Goal: Information Seeking & Learning: Find specific fact

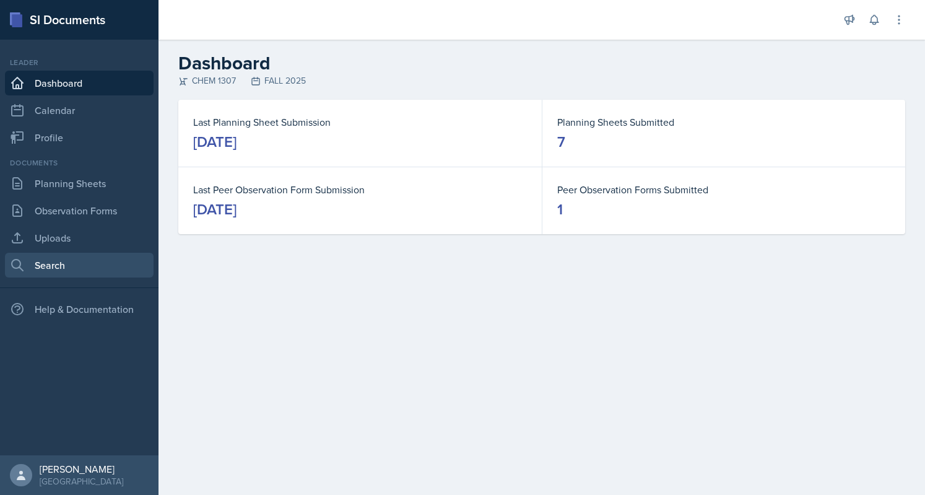
click at [58, 269] on link "Search" at bounding box center [79, 265] width 149 height 25
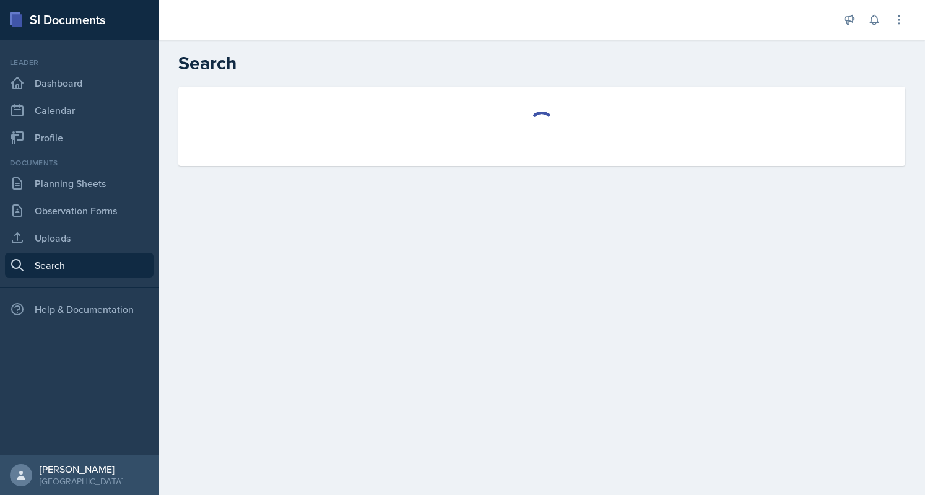
select select "all"
select select "1"
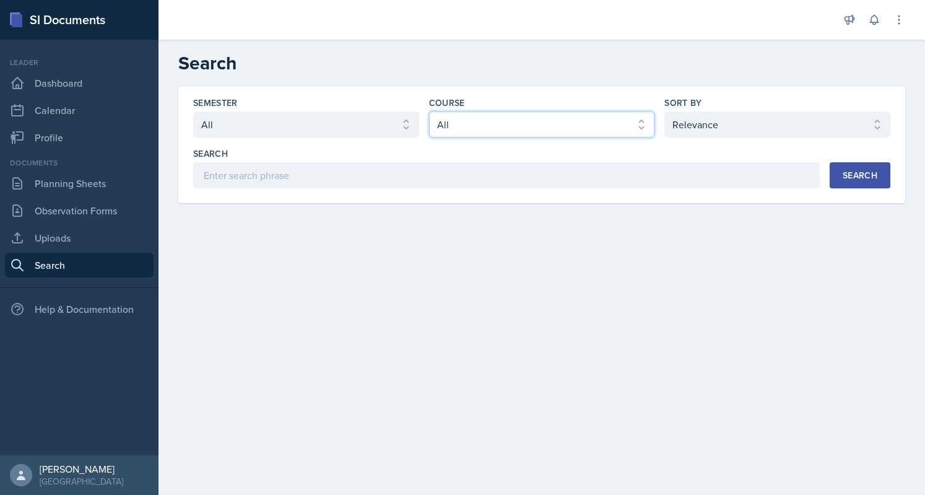
click at [459, 119] on select "Select course All ACC 2301 ART 1301 ART 1302 ART 1310 BIOL 1301 BIOL 1302 BIOL …" at bounding box center [542, 124] width 226 height 26
select select "4cb0028c-11b7-457f-ae81-fe220ea2f1de"
click at [429, 111] on select "Select course All ACC 2301 ART 1301 ART 1302 ART 1310 BIOL 1301 BIOL 1302 BIOL …" at bounding box center [542, 124] width 226 height 26
click at [841, 179] on button "Search" at bounding box center [860, 175] width 61 height 26
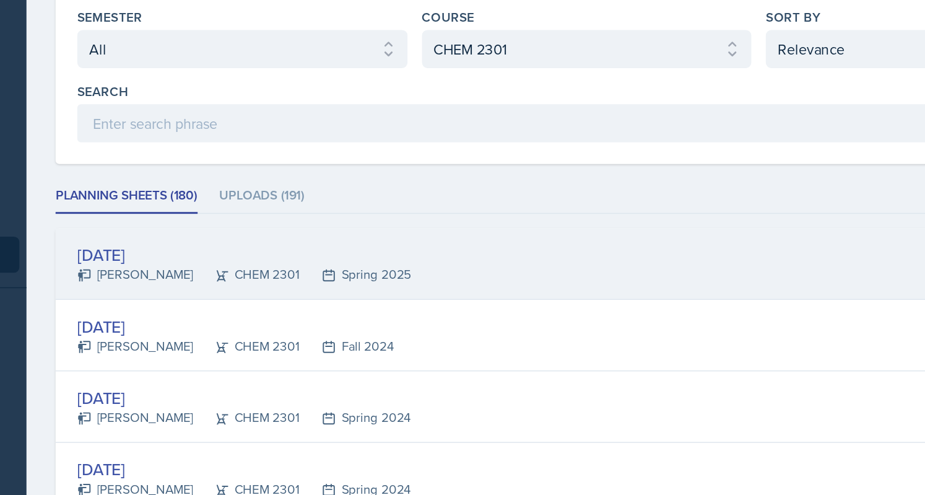
scroll to position [16, 0]
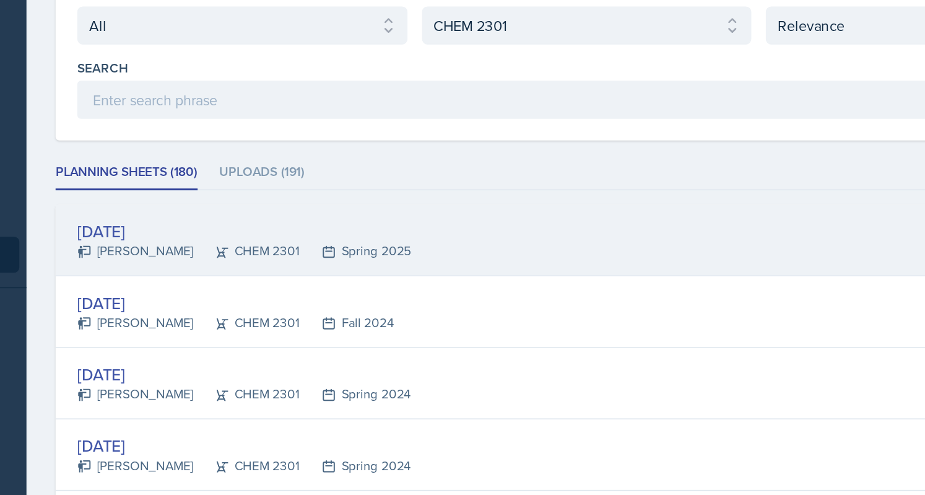
click at [236, 250] on div "[DATE]" at bounding box center [307, 249] width 228 height 17
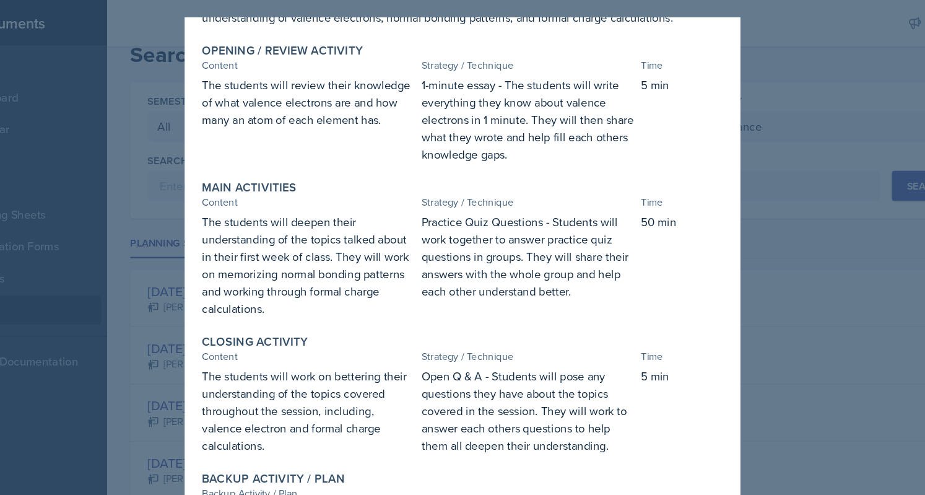
scroll to position [0, 0]
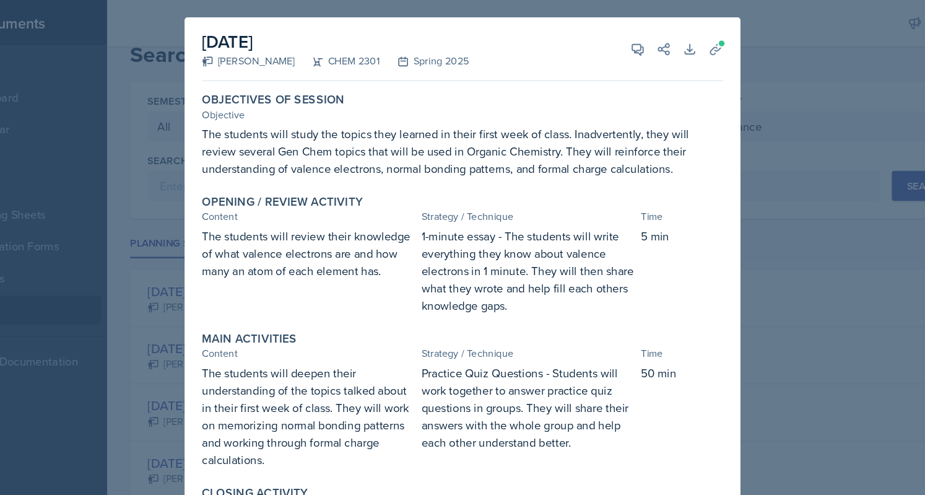
click at [754, 32] on div at bounding box center [462, 247] width 925 height 495
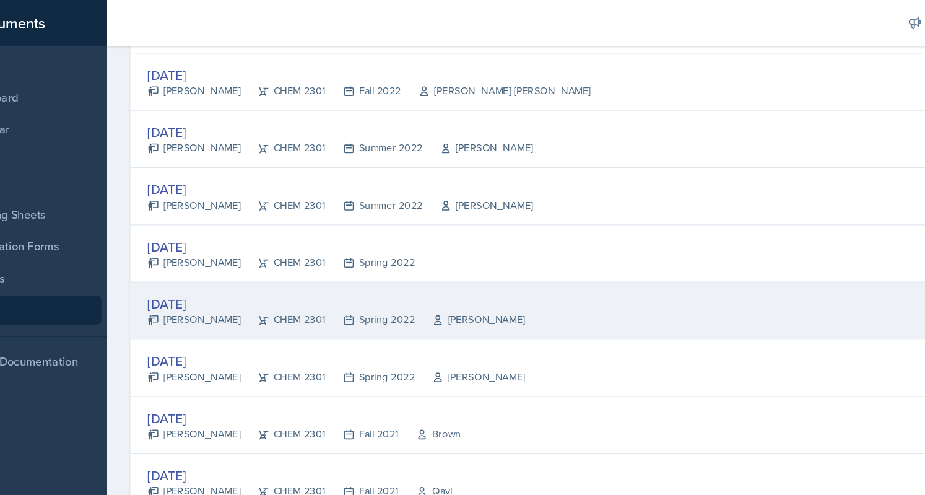
scroll to position [444, 0]
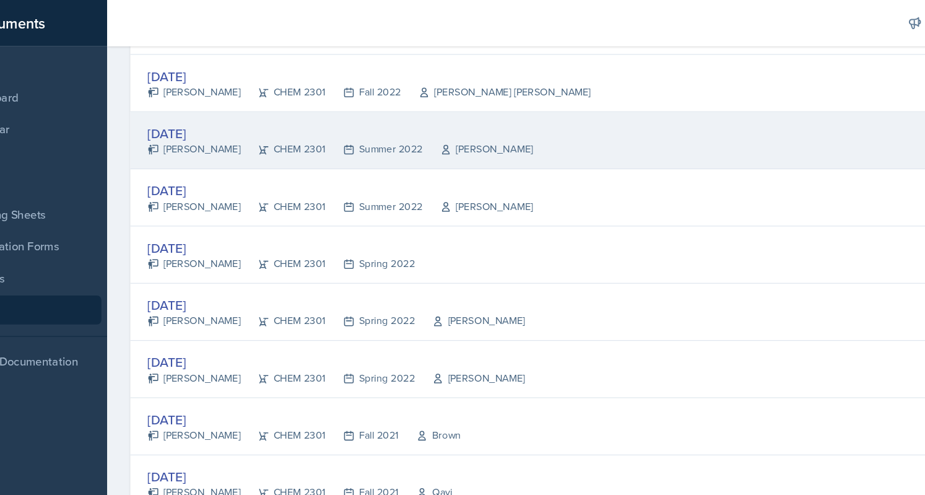
click at [244, 110] on div "[DATE]" at bounding box center [357, 114] width 329 height 17
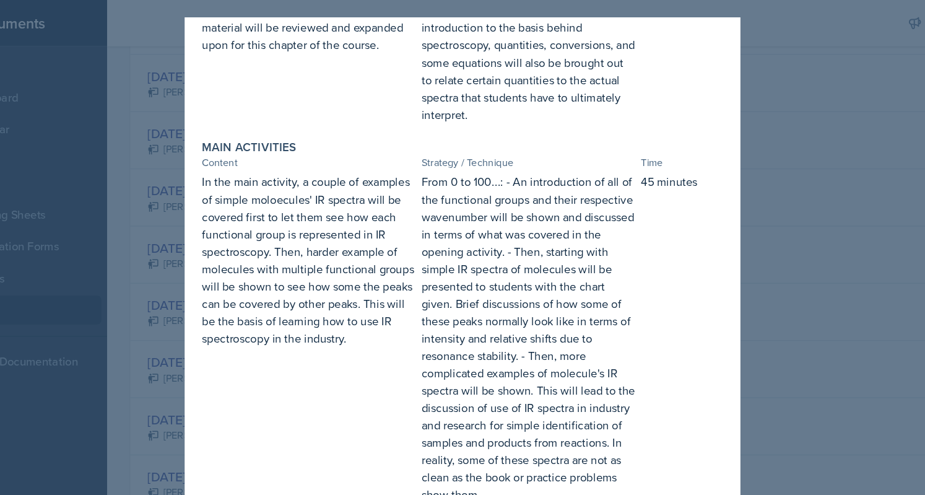
scroll to position [0, 0]
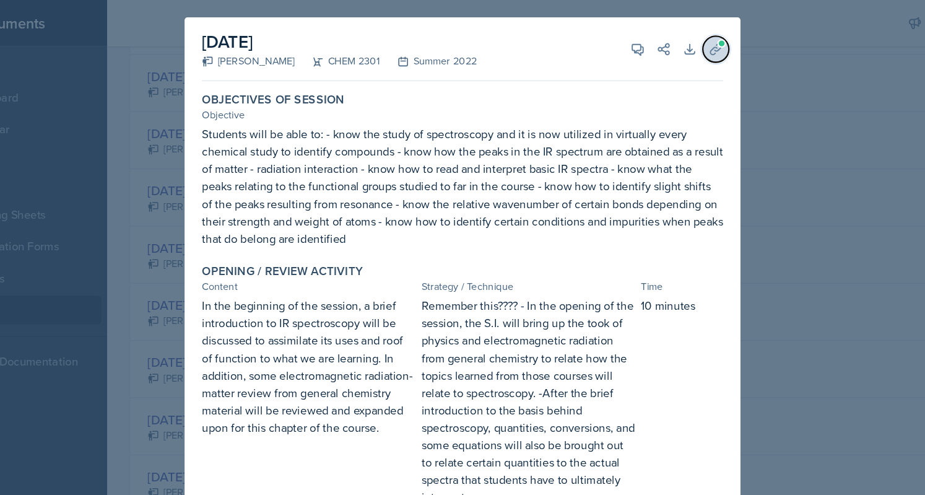
click at [673, 47] on icon at bounding box center [679, 42] width 12 height 12
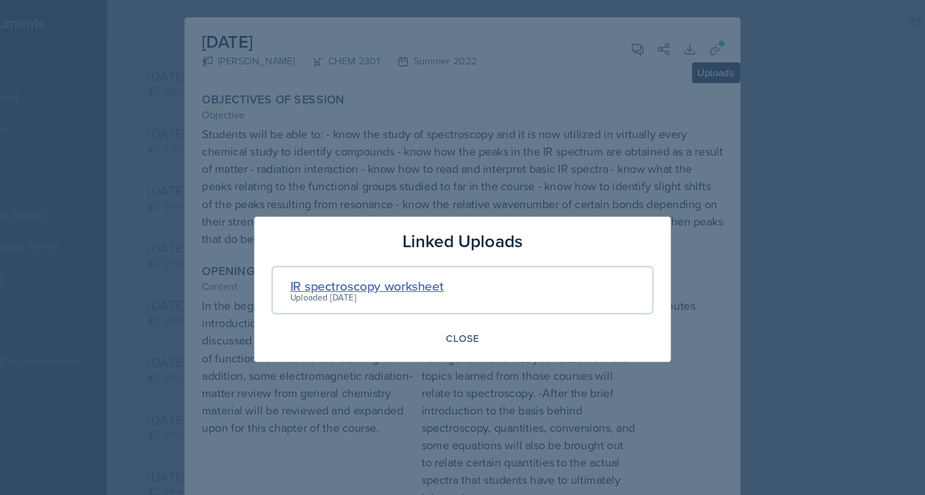
click at [385, 246] on div "IR spectroscopy worksheet" at bounding box center [380, 244] width 131 height 17
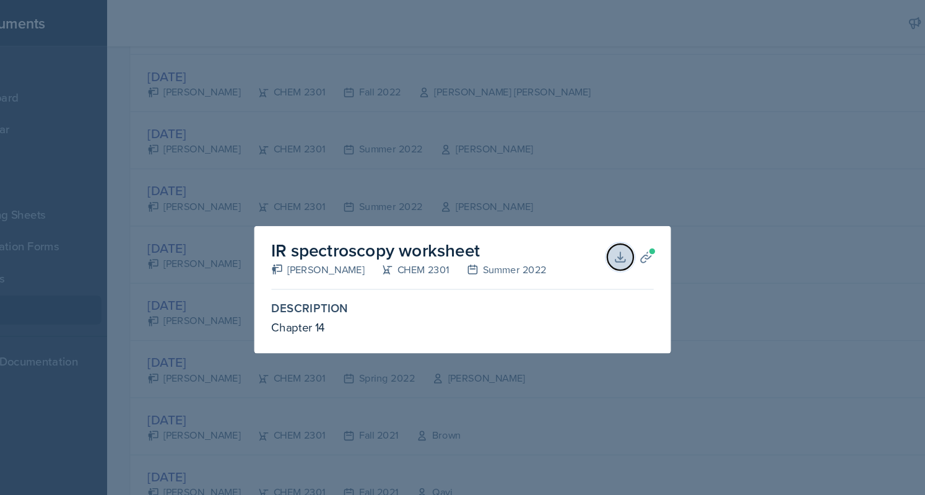
click at [600, 222] on icon at bounding box center [597, 220] width 12 height 12
click at [593, 121] on div at bounding box center [462, 247] width 925 height 495
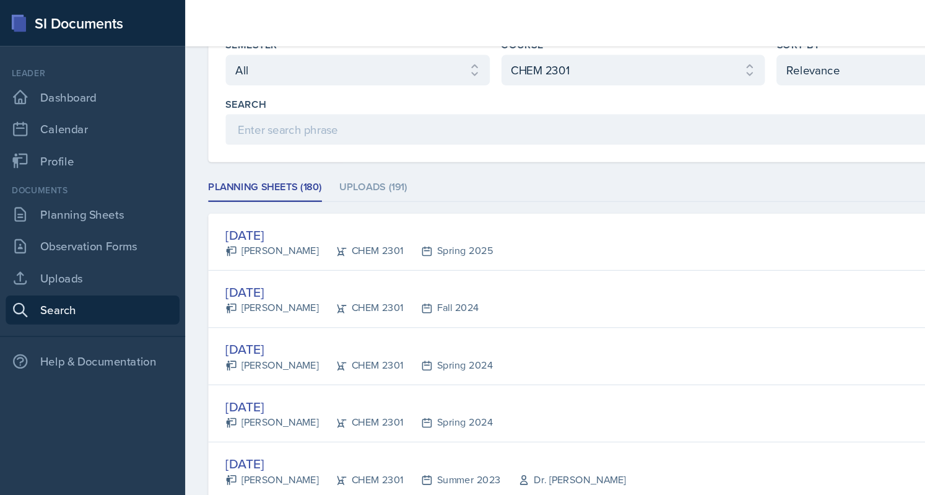
scroll to position [68, 0]
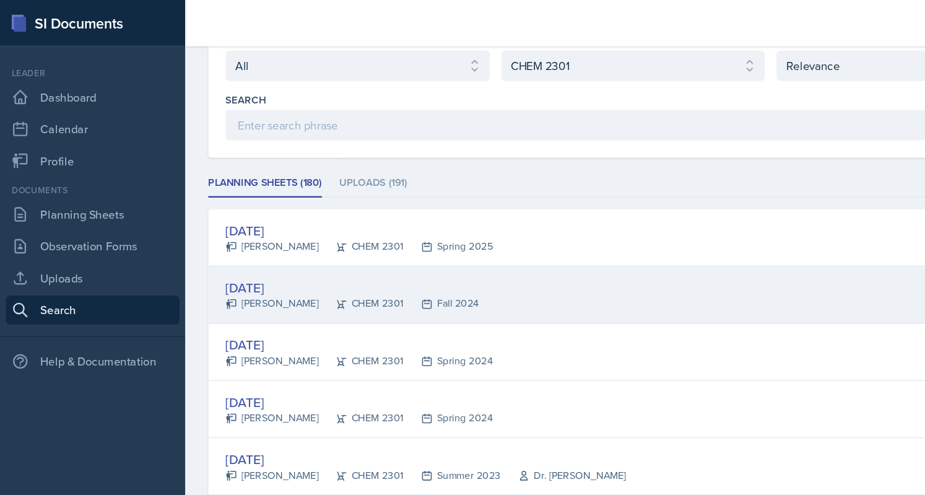
click at [230, 246] on div "[DATE]" at bounding box center [301, 246] width 217 height 17
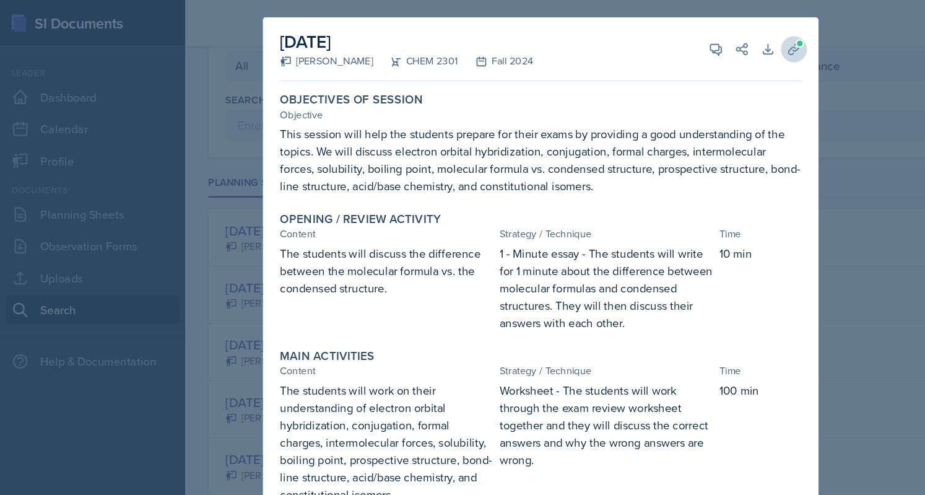
click at [674, 41] on icon at bounding box center [679, 42] width 12 height 12
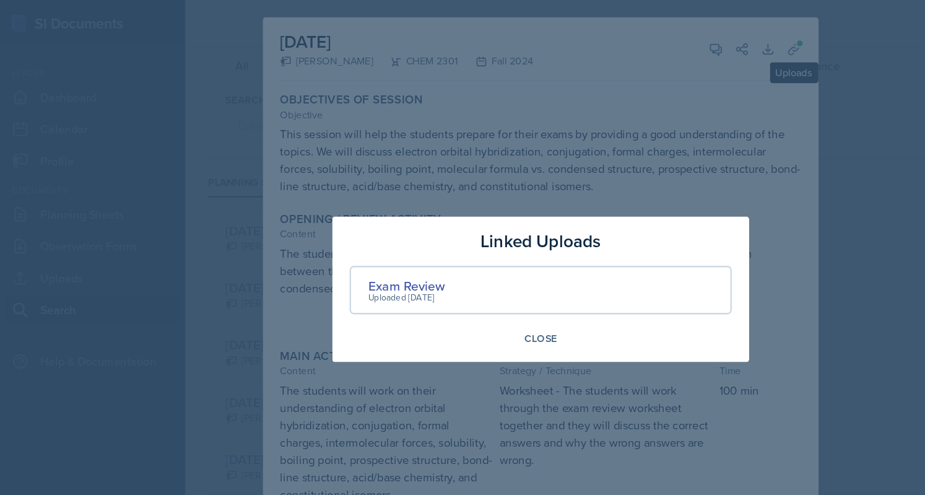
click at [769, 74] on div at bounding box center [462, 247] width 925 height 495
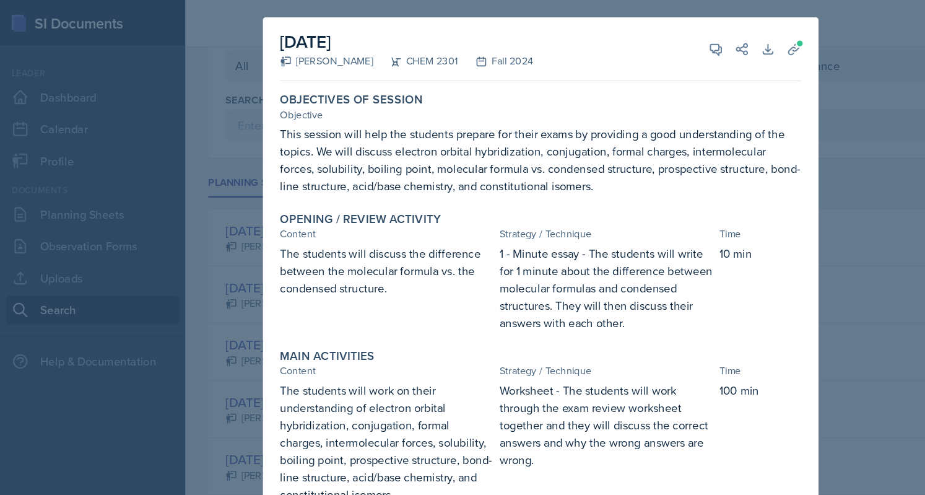
click at [196, 111] on div at bounding box center [462, 247] width 925 height 495
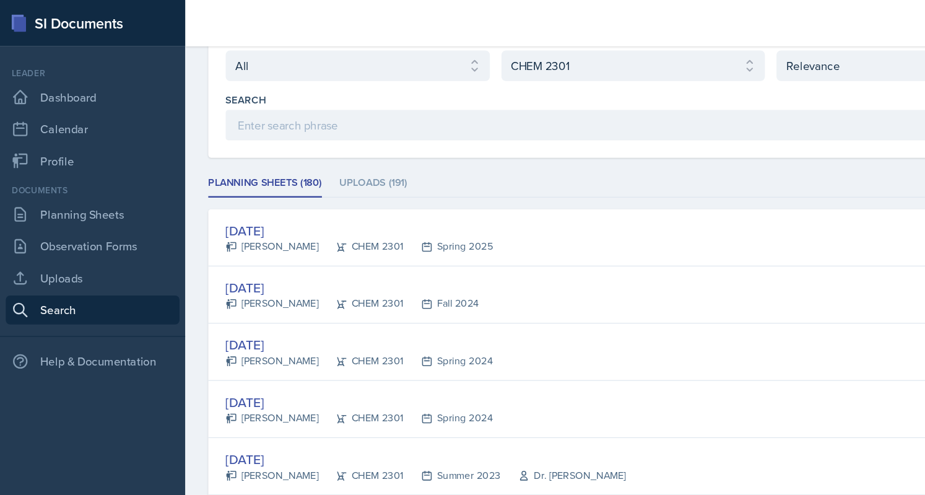
click at [218, 191] on div "[DATE]" at bounding box center [307, 197] width 228 height 17
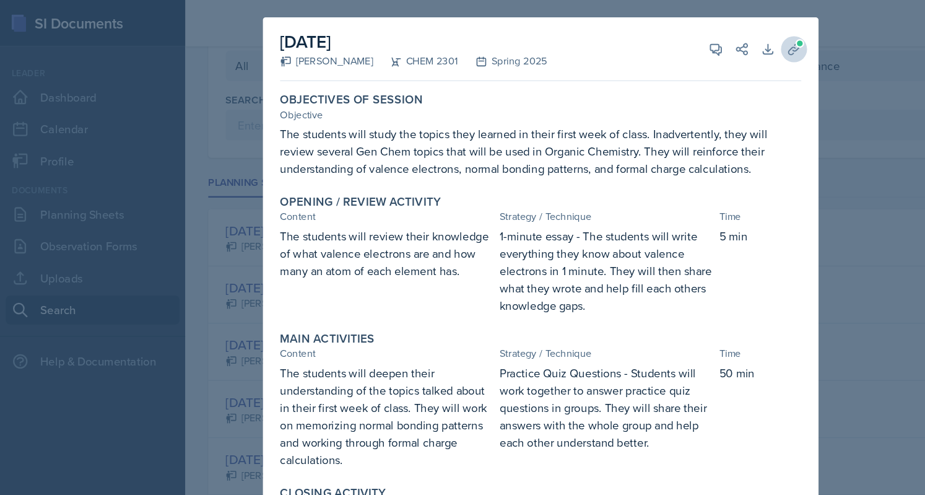
click at [673, 42] on icon at bounding box center [679, 42] width 12 height 12
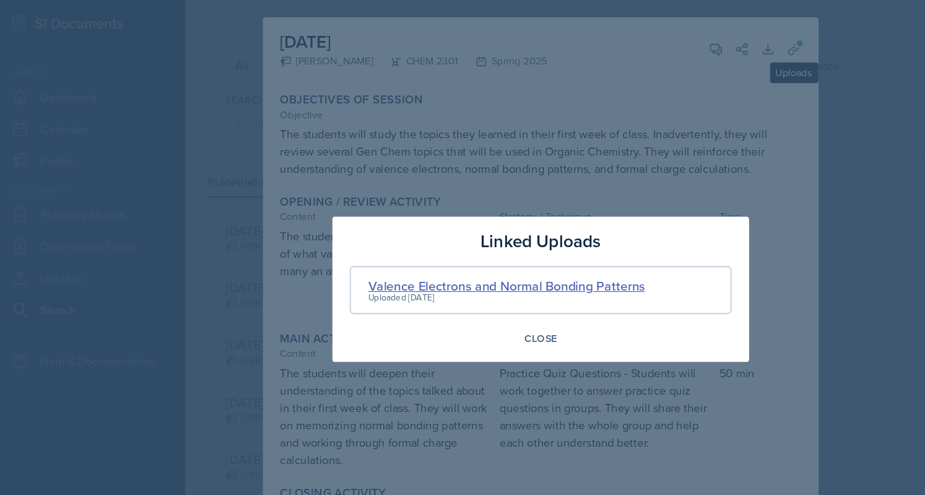
click at [407, 241] on div "Valence Electrons and Normal Bonding Patterns" at bounding box center [433, 244] width 236 height 17
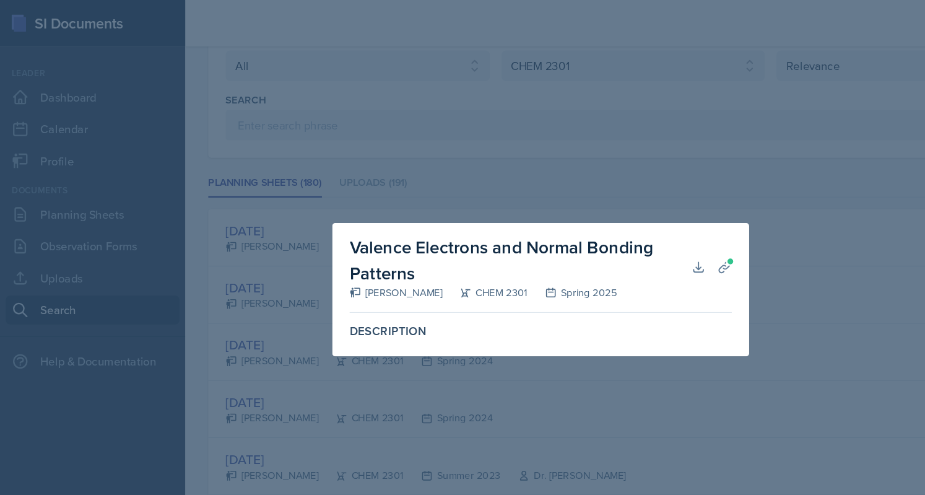
click at [586, 236] on h2 "Valence Electrons and Normal Bonding Patterns" at bounding box center [445, 223] width 292 height 45
click at [600, 230] on icon at bounding box center [597, 228] width 12 height 12
click at [630, 234] on div "Valence Electrons and Normal Bonding Patterns [PERSON_NAME] CHEM 2301 Spring 20…" at bounding box center [462, 248] width 357 height 114
click at [620, 230] on icon at bounding box center [619, 228] width 9 height 9
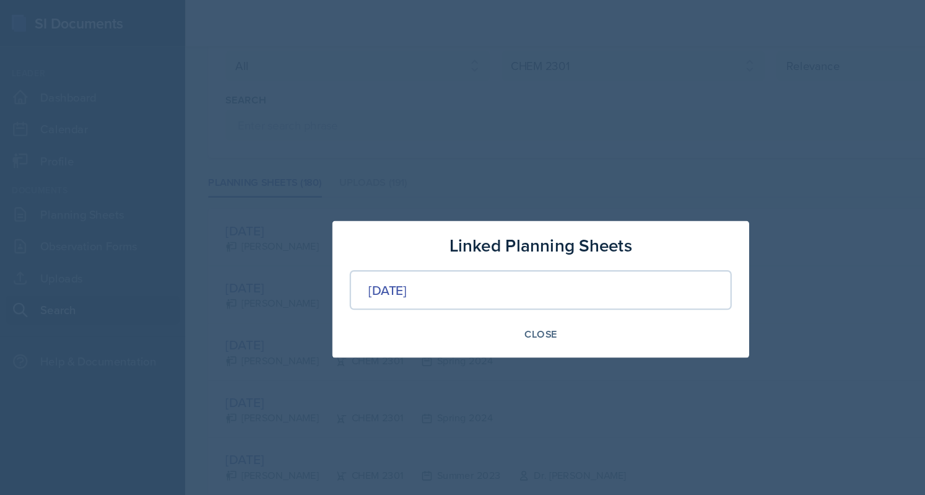
click at [719, 265] on div at bounding box center [462, 247] width 925 height 495
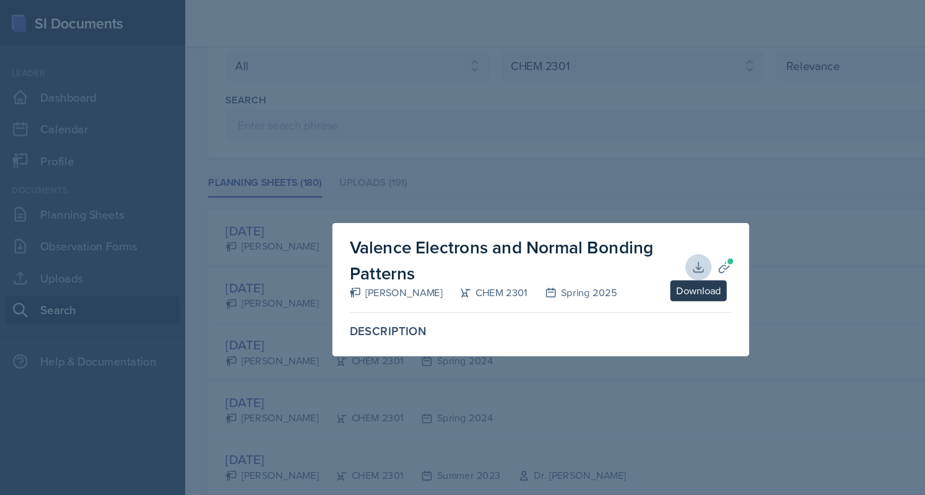
click at [714, 274] on div at bounding box center [462, 247] width 925 height 495
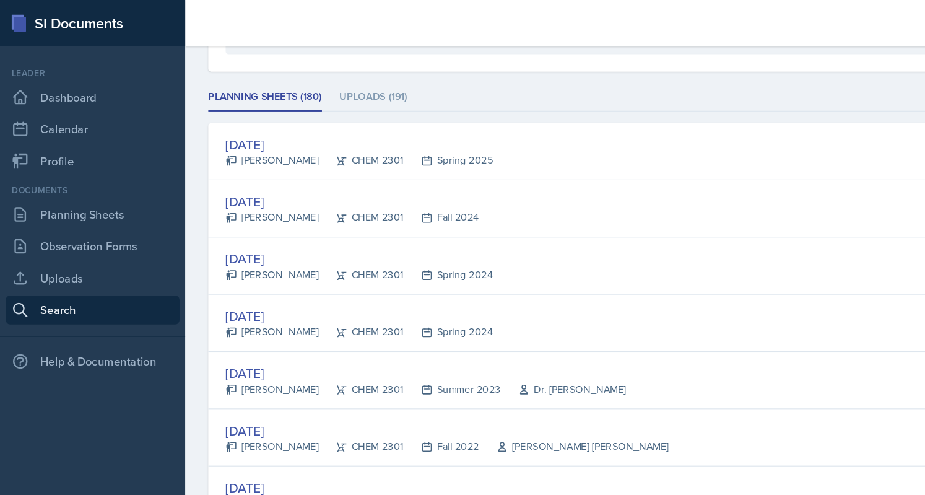
scroll to position [165, 0]
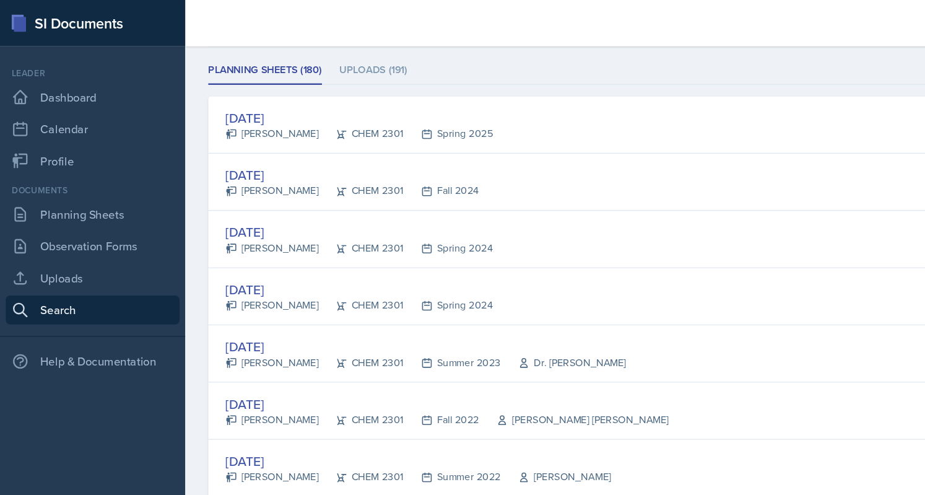
click at [240, 249] on div "[DATE]" at bounding box center [307, 247] width 228 height 17
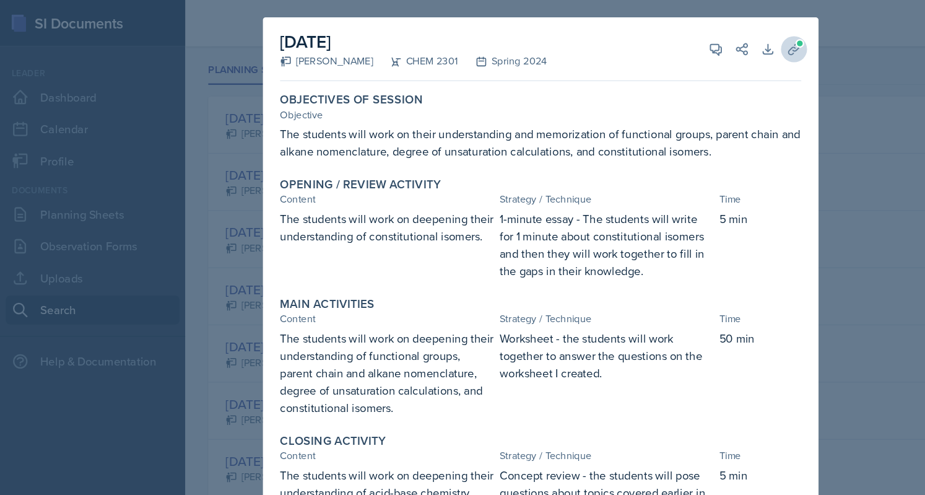
click at [680, 40] on button "Uploads" at bounding box center [679, 42] width 22 height 22
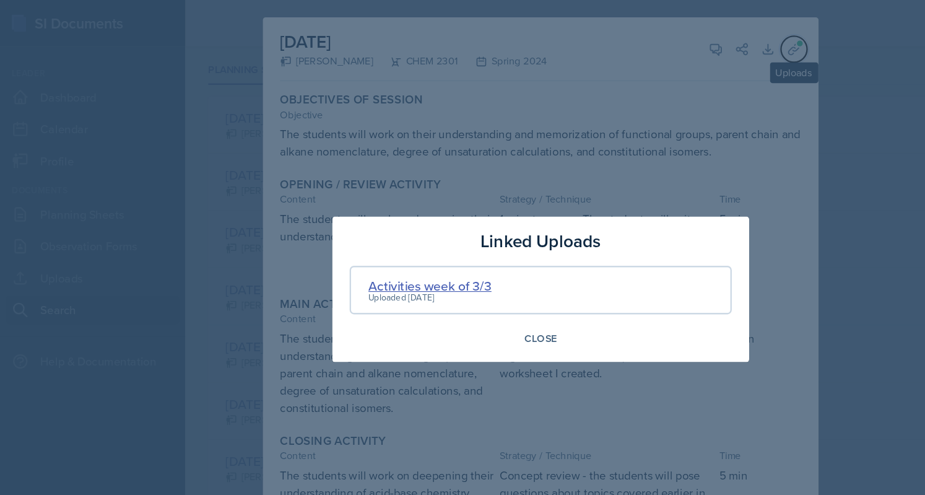
click at [366, 241] on div "Activities week of 3/3" at bounding box center [367, 244] width 105 height 17
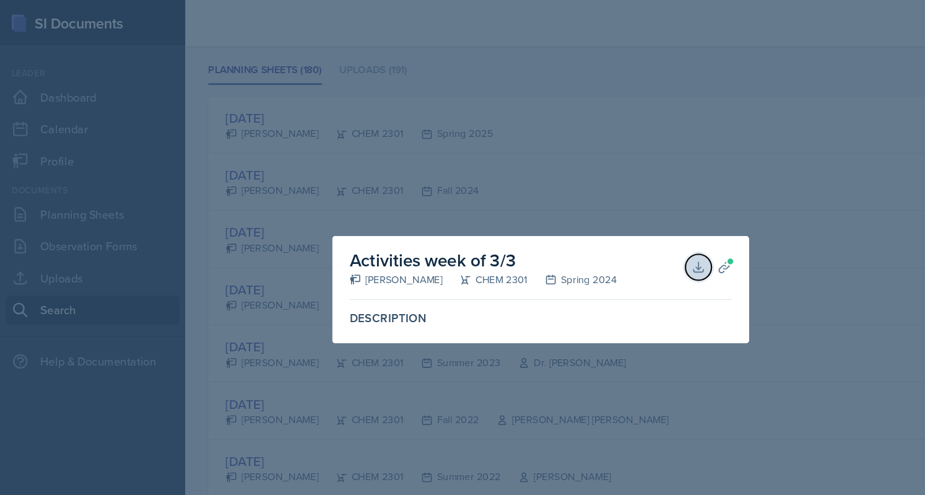
click at [602, 222] on icon at bounding box center [597, 228] width 12 height 12
click at [737, 306] on div at bounding box center [462, 247] width 925 height 495
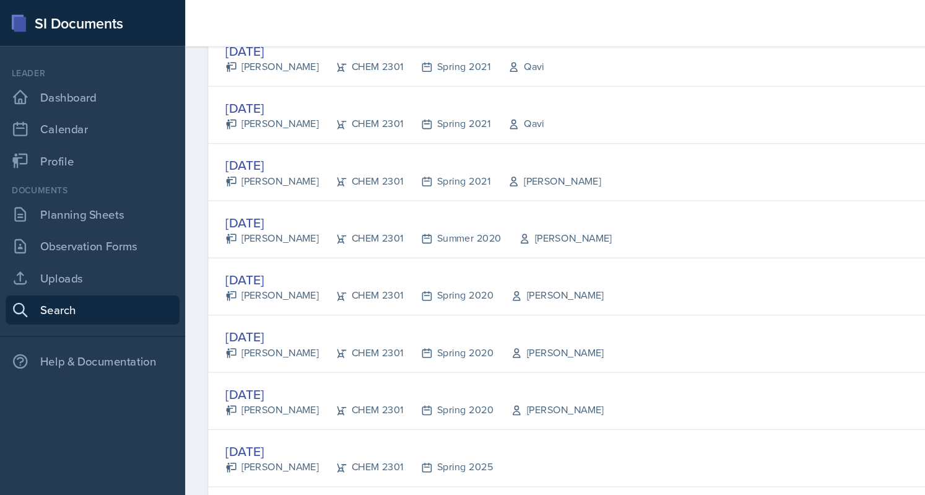
scroll to position [1308, 0]
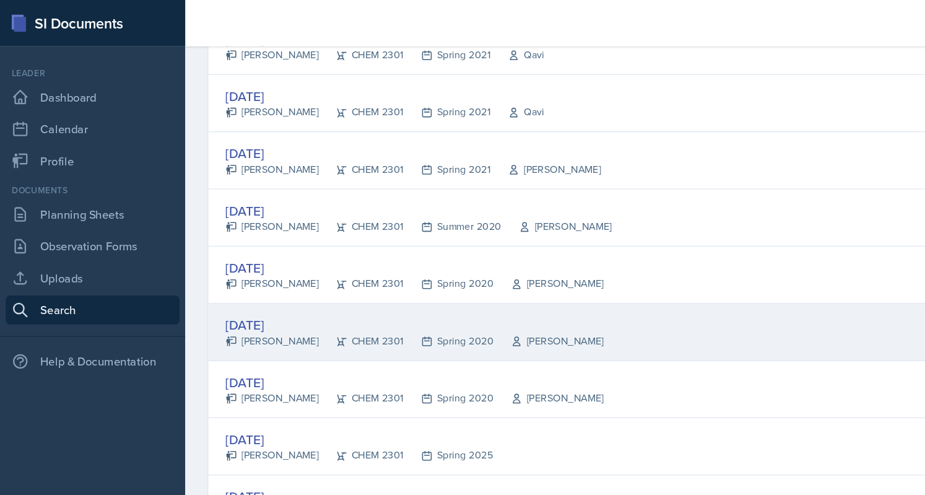
click at [217, 272] on div "[DATE]" at bounding box center [354, 277] width 323 height 17
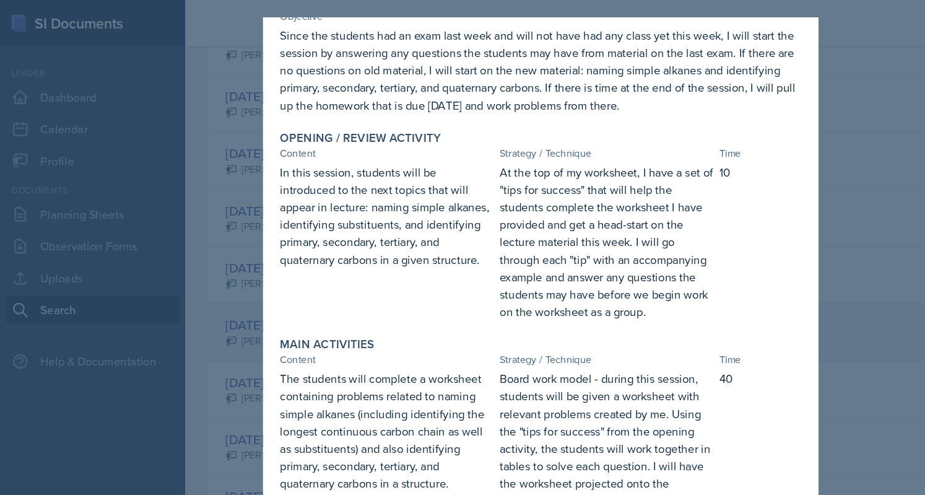
scroll to position [0, 0]
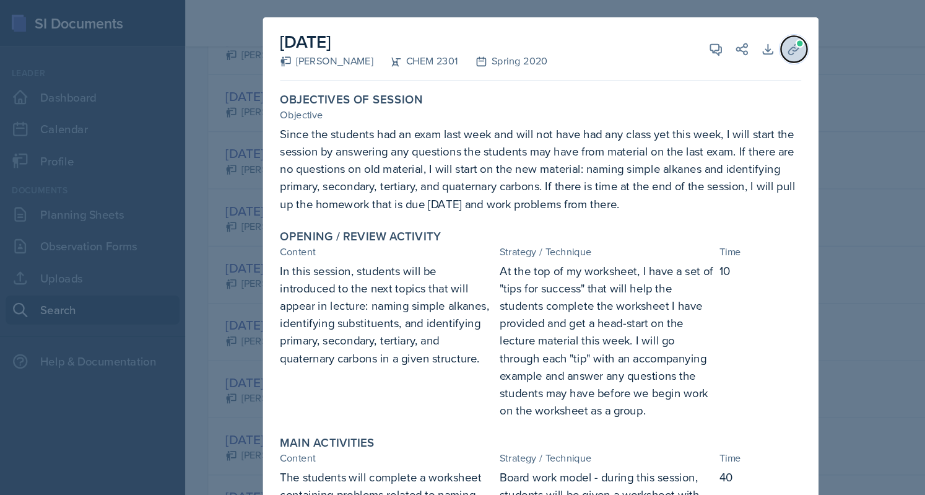
click at [674, 41] on icon at bounding box center [679, 42] width 12 height 12
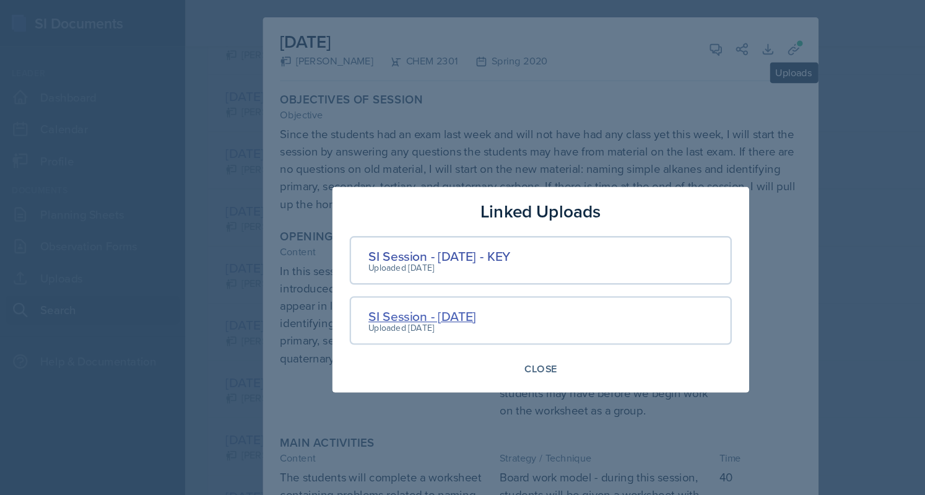
click at [407, 274] on div "SI Session - [DATE]" at bounding box center [361, 270] width 92 height 17
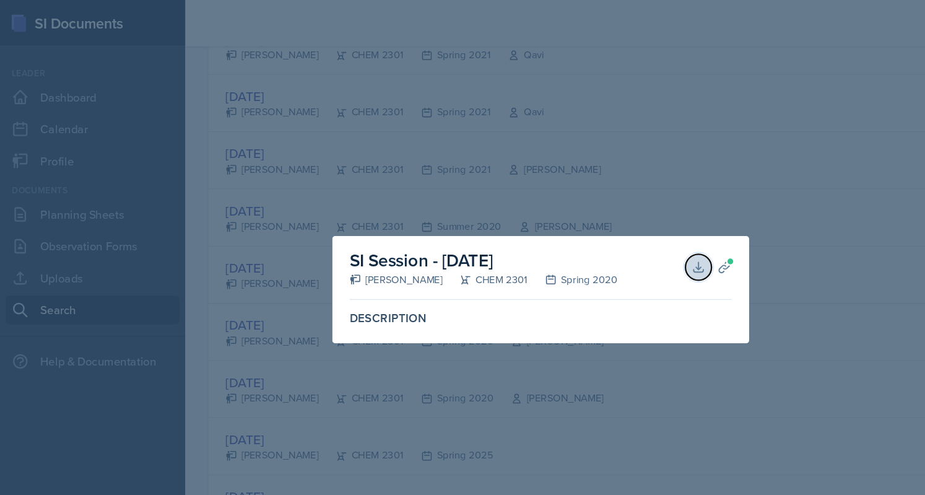
click at [602, 229] on icon at bounding box center [597, 228] width 12 height 12
click at [472, 126] on div at bounding box center [462, 247] width 925 height 495
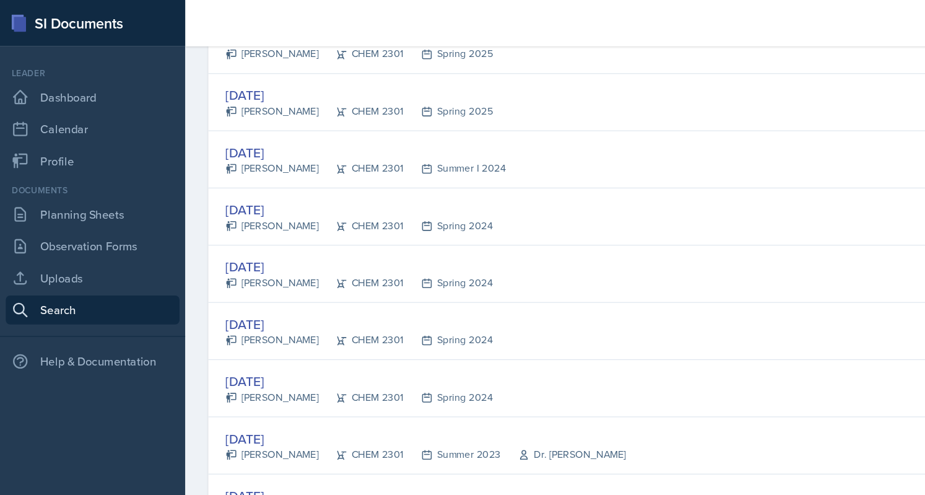
scroll to position [1689, 0]
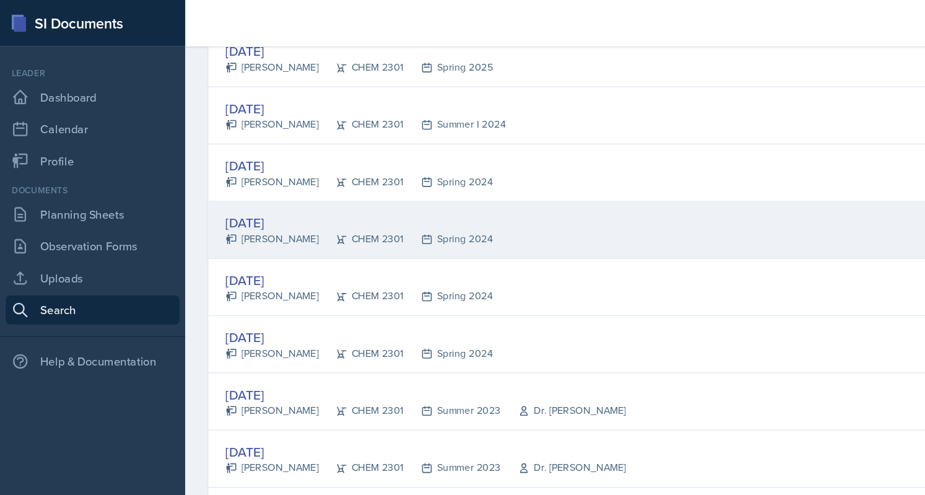
click at [256, 182] on div "[DATE]" at bounding box center [307, 190] width 228 height 17
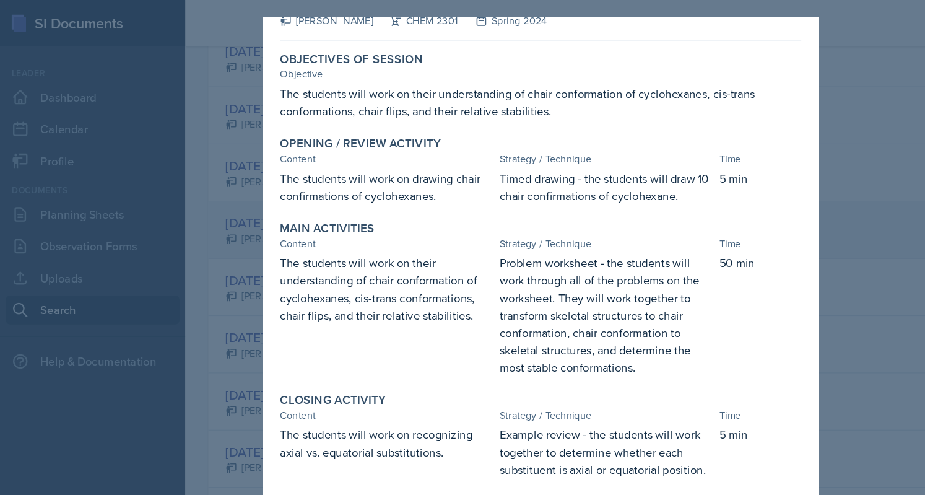
scroll to position [0, 0]
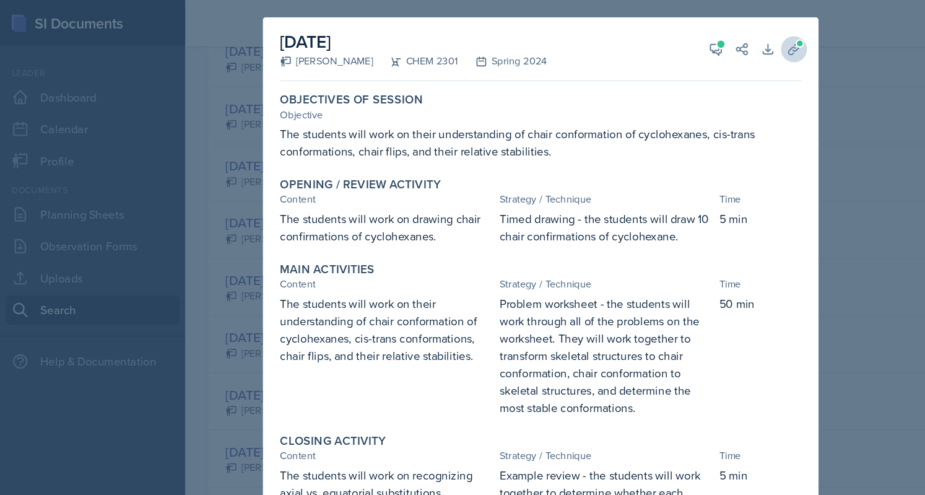
click at [680, 39] on span at bounding box center [683, 36] width 7 height 7
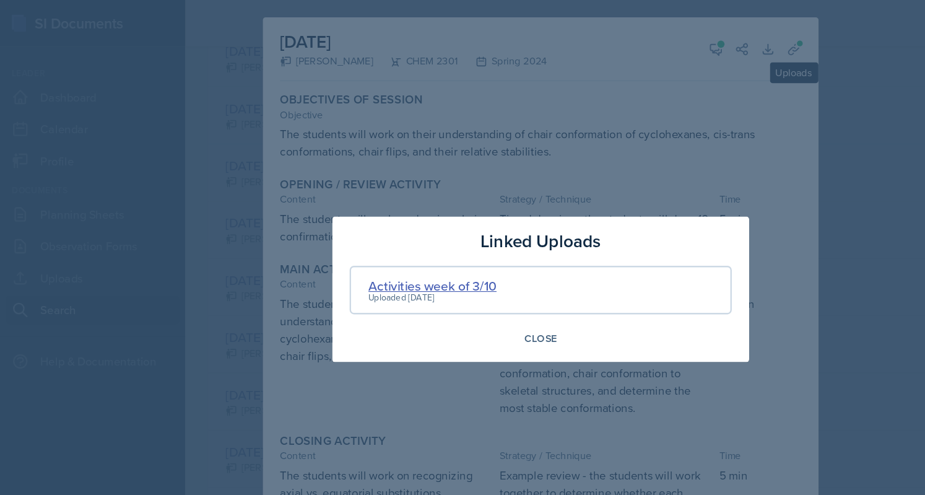
click at [395, 236] on div "Activities week of 3/10" at bounding box center [370, 244] width 110 height 17
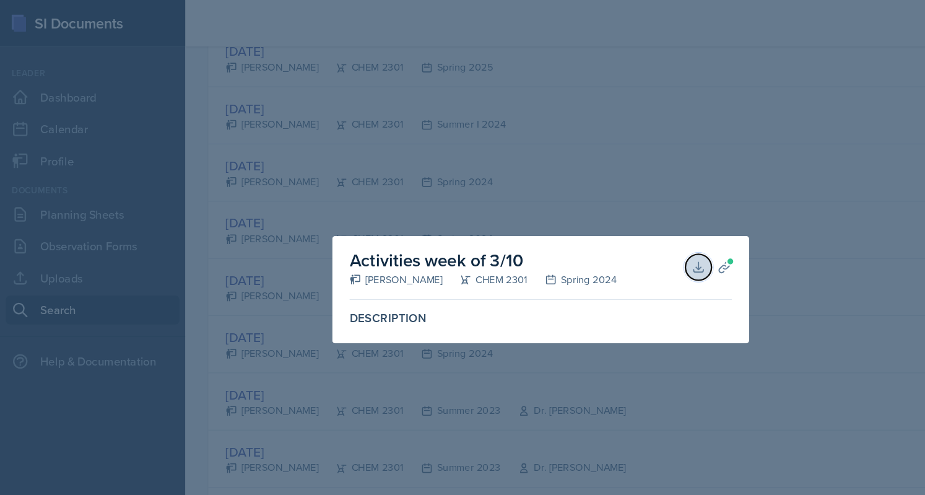
click at [606, 227] on button "Download" at bounding box center [597, 228] width 22 height 22
click at [688, 113] on div at bounding box center [462, 247] width 925 height 495
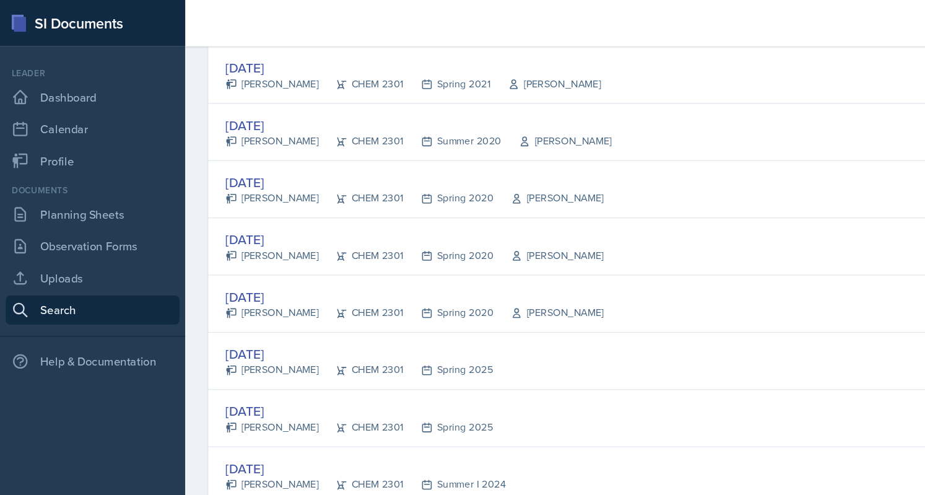
scroll to position [1380, 0]
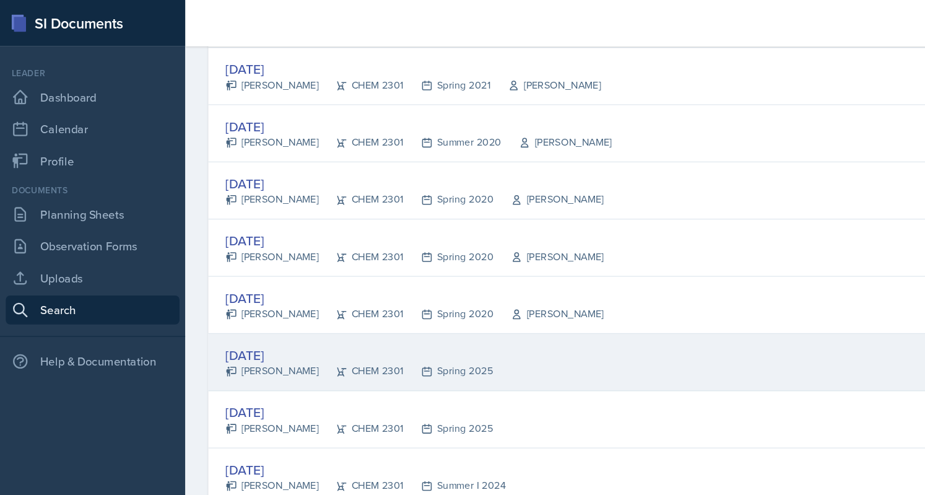
click at [789, 300] on div "[DATE] [PERSON_NAME] CHEM 2301 Spring 2025" at bounding box center [541, 309] width 727 height 49
click at [0, 0] on div at bounding box center [0, 0] width 0 height 0
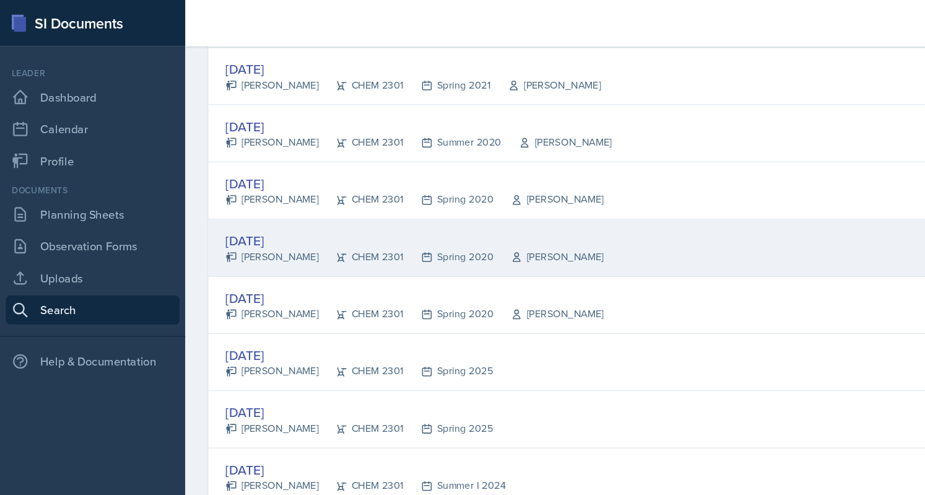
click at [253, 197] on div "[DATE]" at bounding box center [354, 205] width 323 height 17
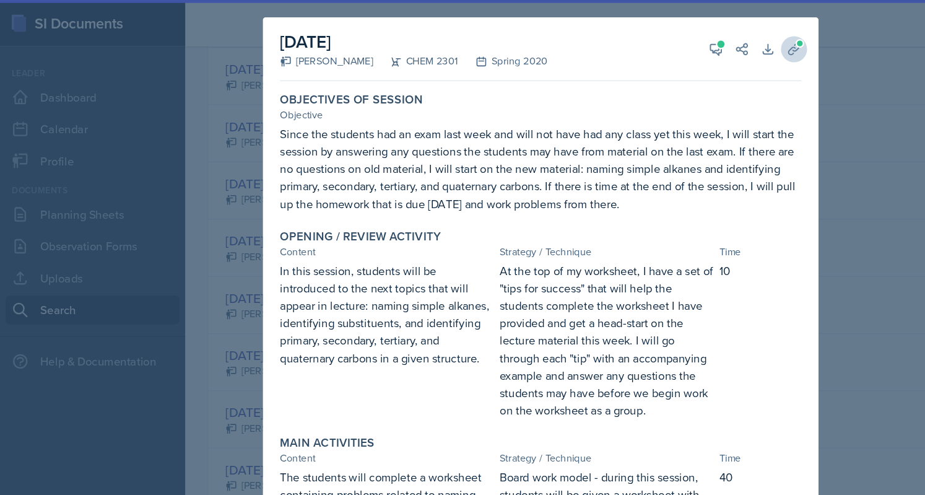
click at [676, 50] on button "Uploads" at bounding box center [679, 42] width 22 height 22
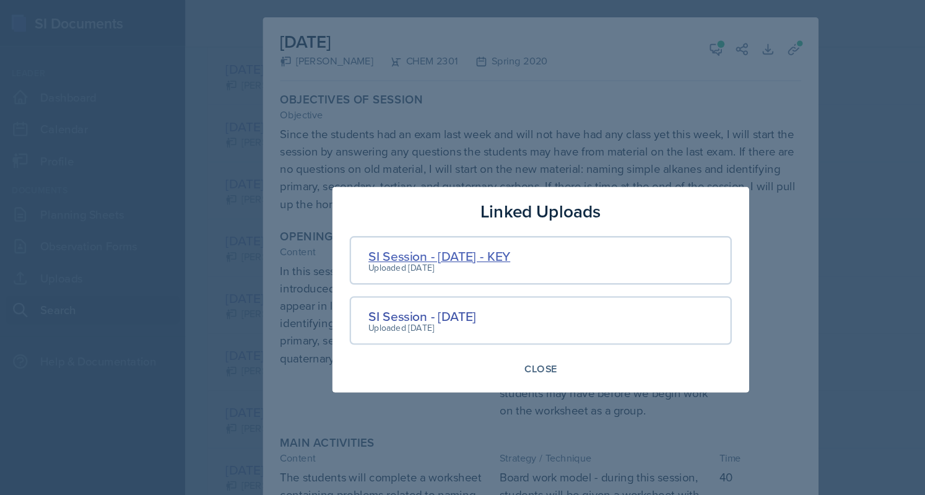
click at [436, 217] on div "SI Session - [DATE] - KEY" at bounding box center [375, 218] width 121 height 17
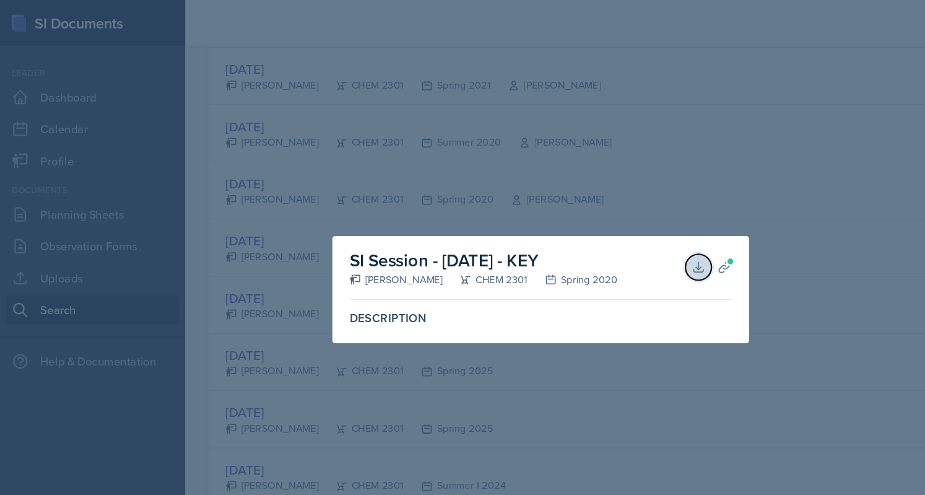
click at [600, 229] on icon at bounding box center [597, 228] width 12 height 12
click at [680, 173] on div at bounding box center [462, 247] width 925 height 495
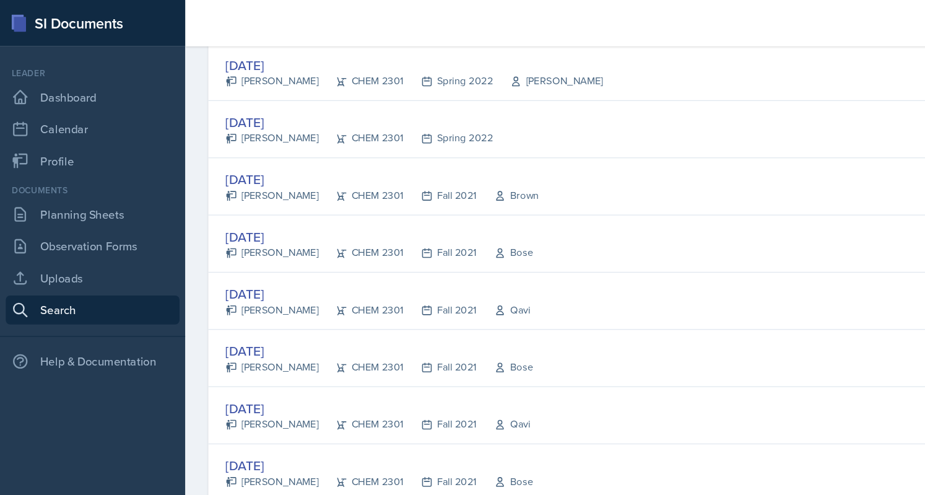
scroll to position [0, 0]
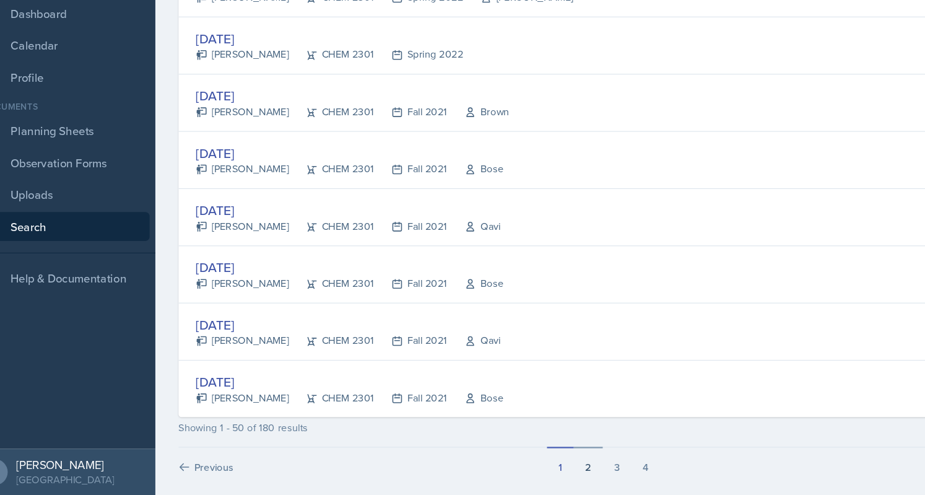
click at [526, 461] on button "2" at bounding box center [528, 465] width 25 height 24
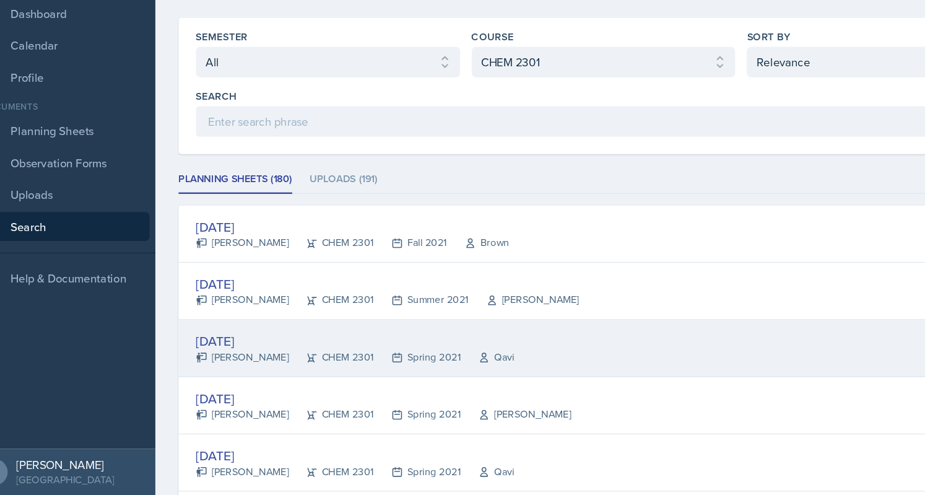
click at [646, 352] on div "[DATE] [PERSON_NAME] CHEM 2301 Spring 2021 Qavi" at bounding box center [541, 369] width 727 height 49
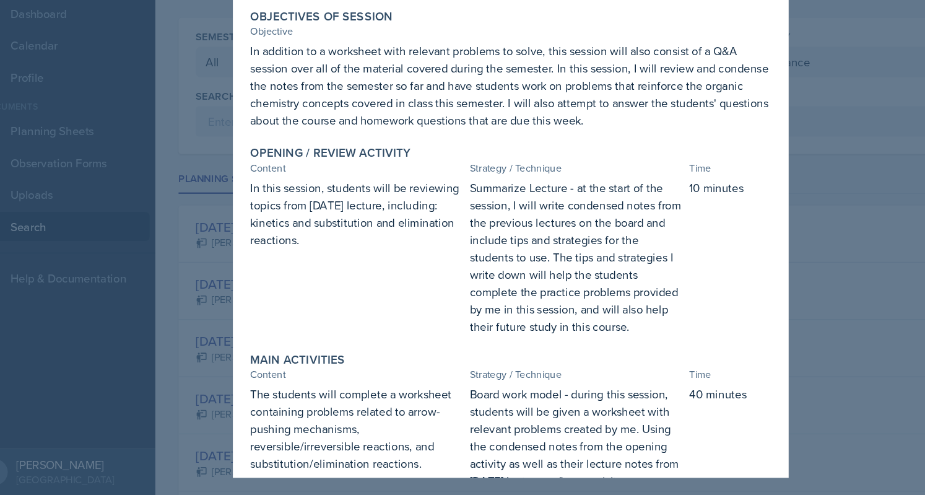
click at [763, 222] on div at bounding box center [462, 247] width 925 height 495
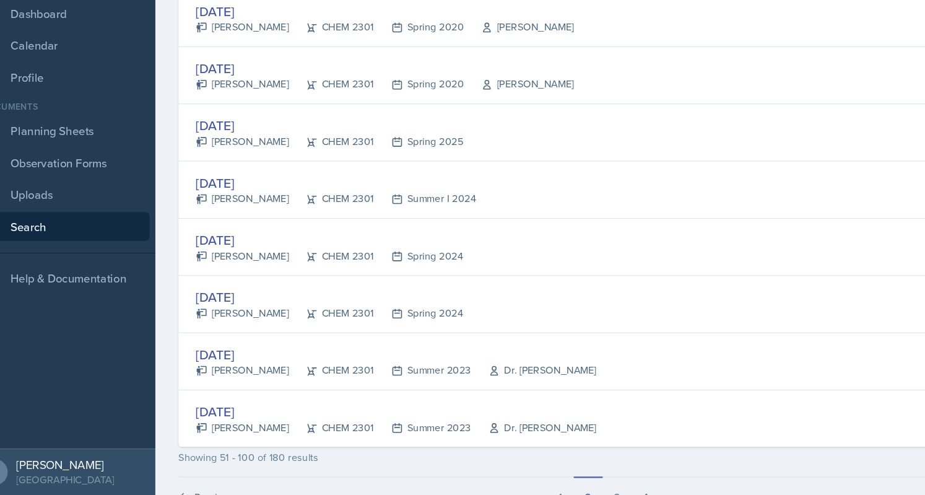
scroll to position [2264, 0]
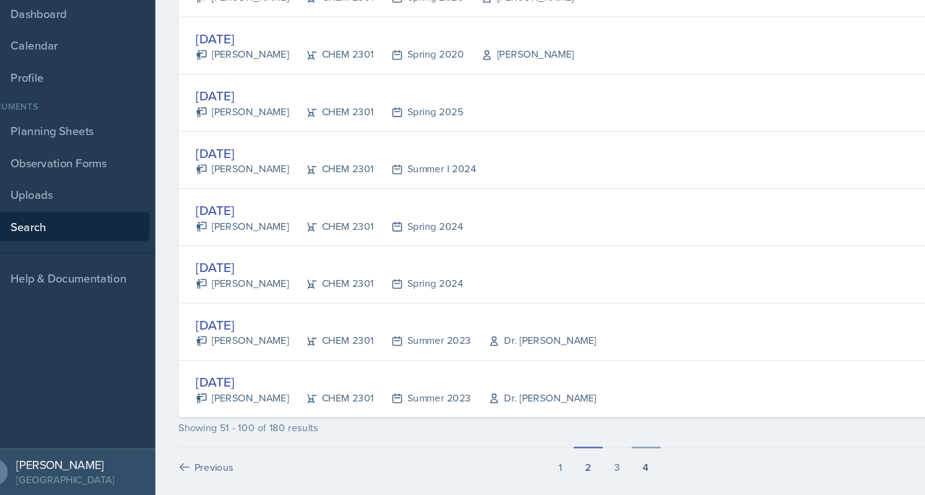
click at [570, 454] on button "4" at bounding box center [578, 465] width 25 height 24
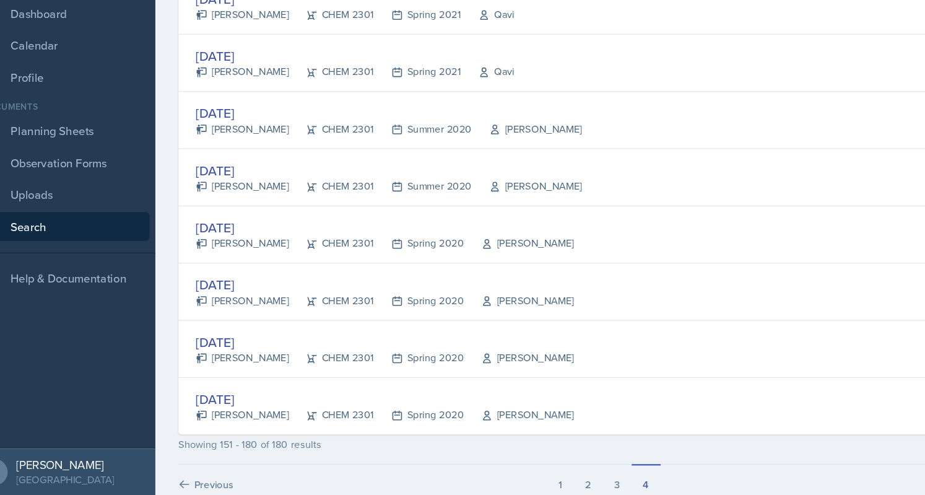
scroll to position [1290, 0]
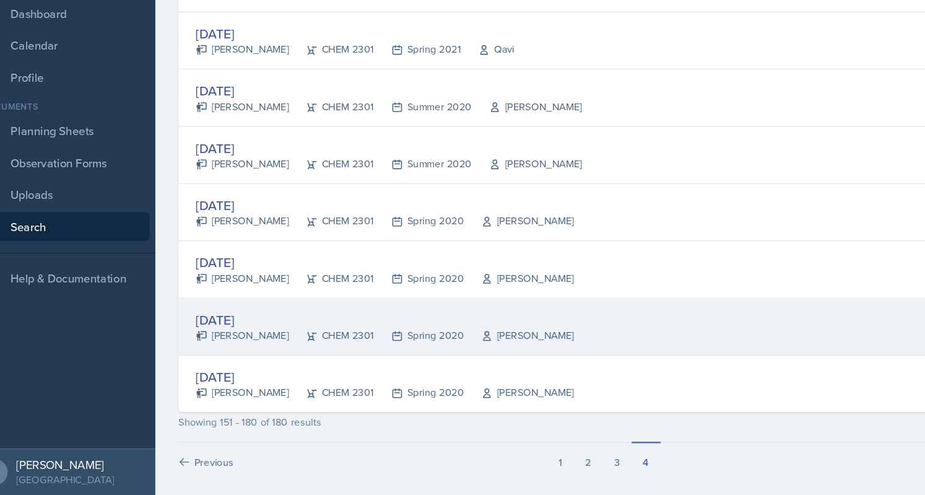
click at [238, 340] on div "[DATE]" at bounding box center [354, 344] width 323 height 17
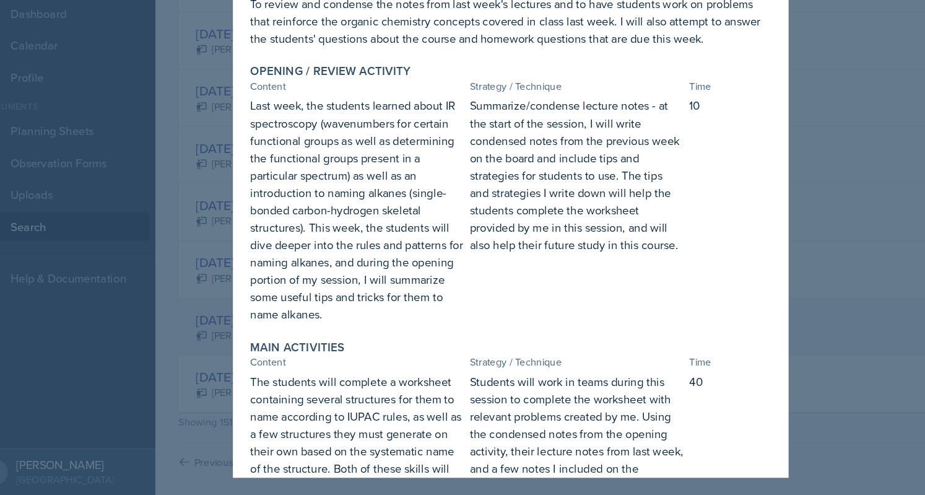
scroll to position [0, 0]
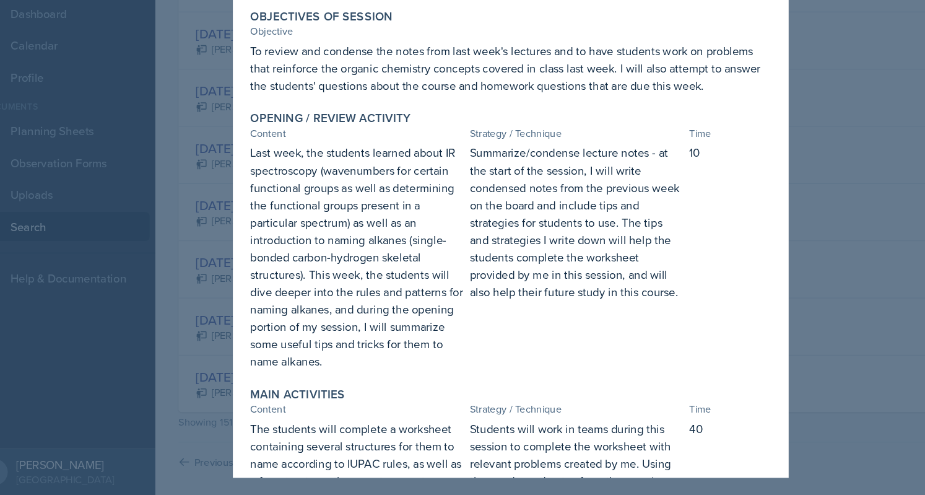
click at [112, 373] on div at bounding box center [462, 247] width 925 height 495
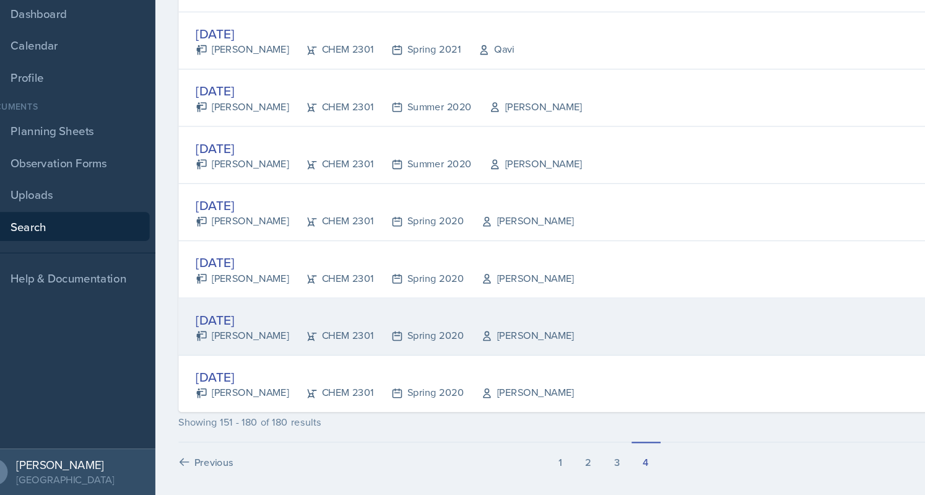
drag, startPoint x: 253, startPoint y: 353, endPoint x: 207, endPoint y: 354, distance: 45.2
click at [207, 354] on div "[PERSON_NAME] CHEM 2301 Spring 2020 [PERSON_NAME]" at bounding box center [354, 358] width 323 height 13
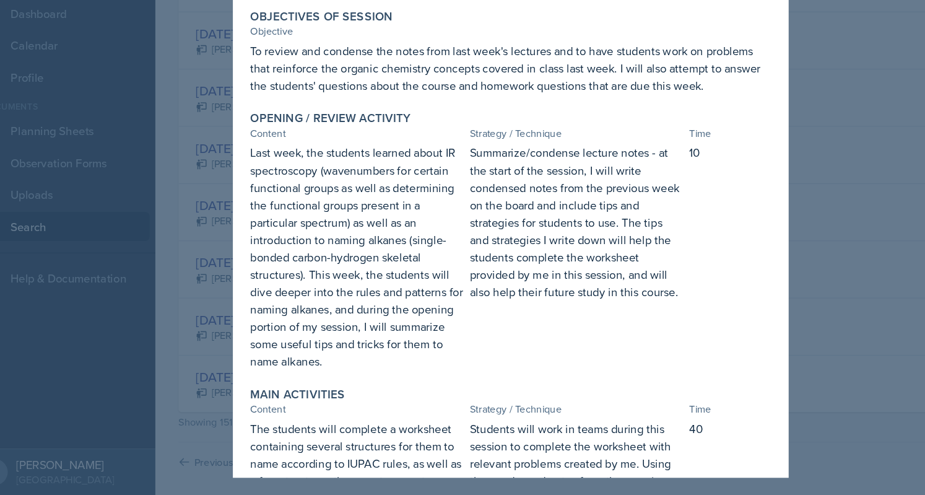
copy div "[PERSON_NAME]"
click at [163, 235] on div at bounding box center [462, 247] width 925 height 495
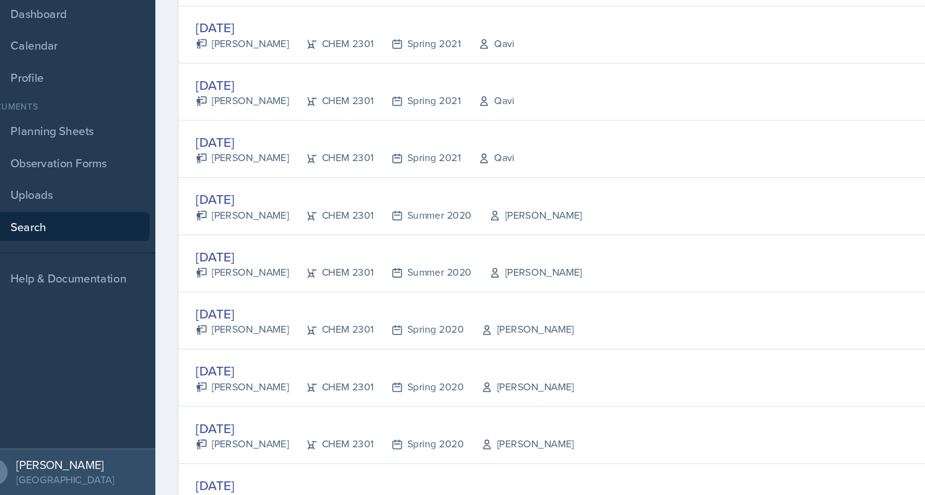
scroll to position [1290, 0]
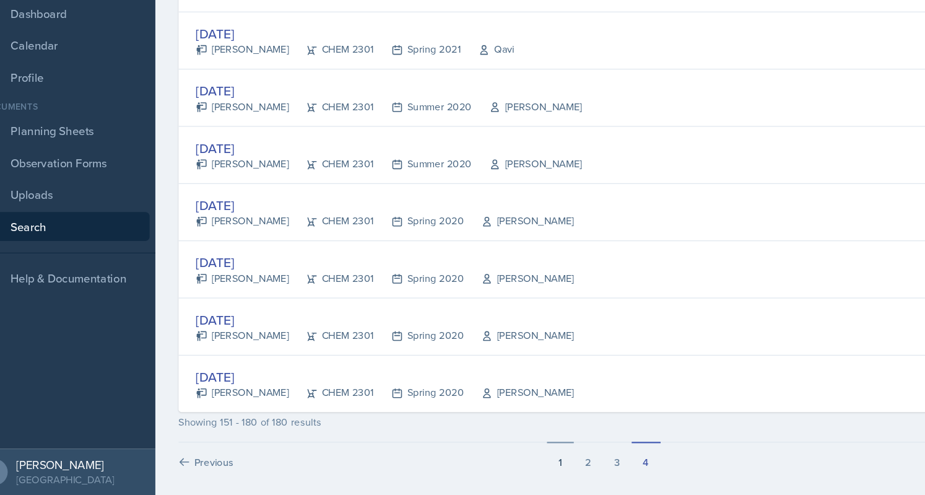
click at [508, 457] on button "1" at bounding box center [504, 461] width 23 height 24
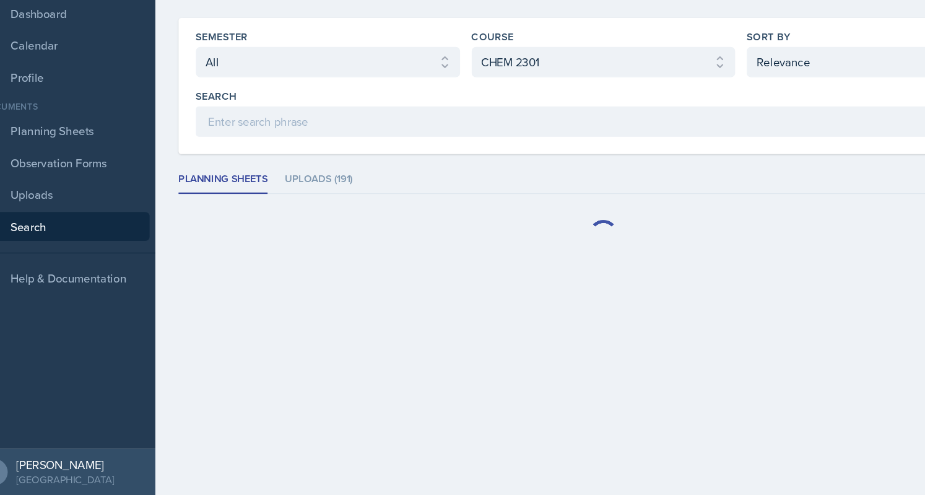
scroll to position [0, 0]
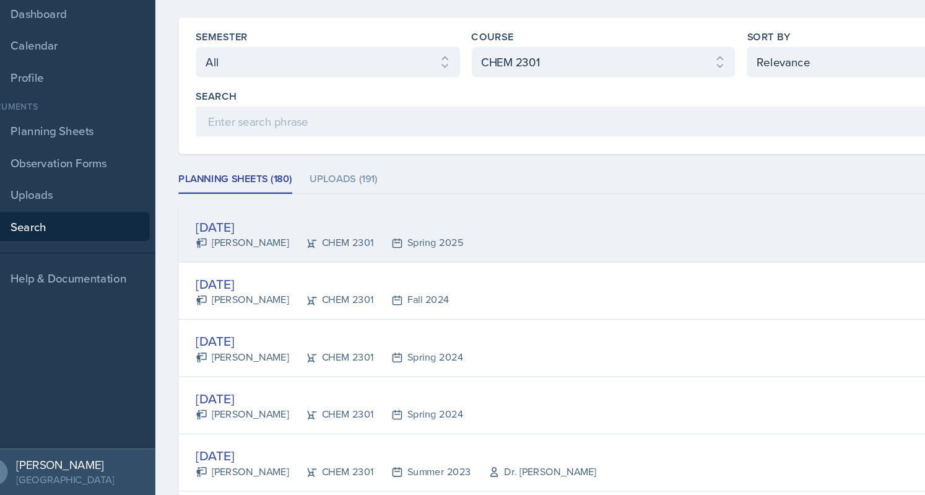
drag, startPoint x: 276, startPoint y: 278, endPoint x: 209, endPoint y: 274, distance: 67.6
click at [209, 274] on div "[PERSON_NAME] CHEM 2301 Spring 2025" at bounding box center [307, 278] width 228 height 13
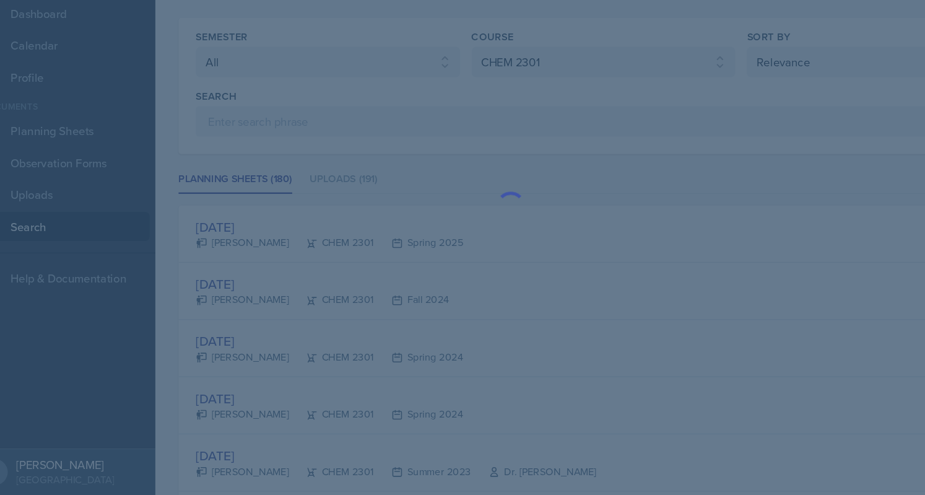
copy div "[PERSON_NAME]"
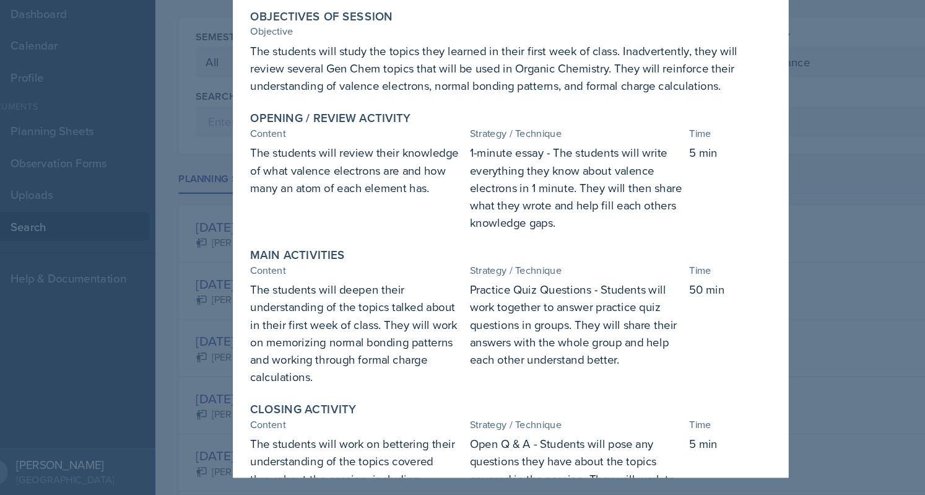
click at [165, 293] on div at bounding box center [462, 247] width 925 height 495
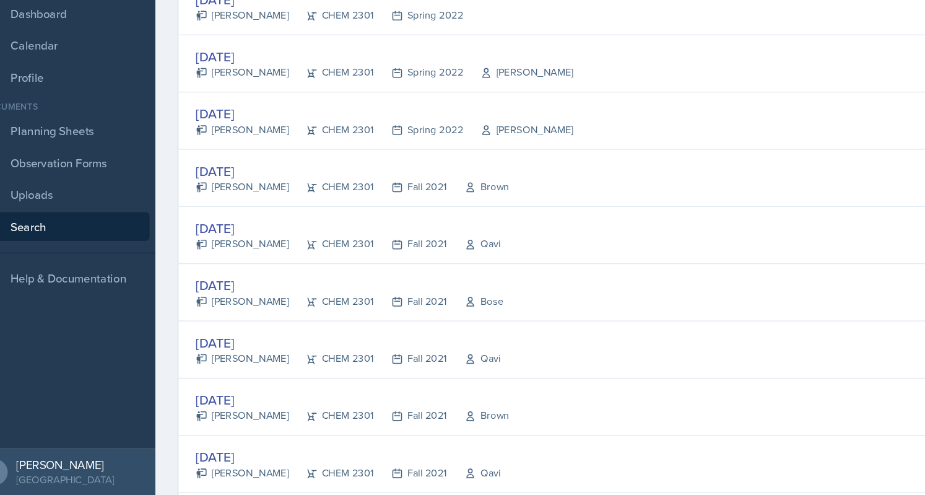
scroll to position [586, 0]
drag, startPoint x: 246, startPoint y: 276, endPoint x: 207, endPoint y: 277, distance: 39.6
click at [207, 277] on div "[PERSON_NAME] CHEM 2301 Fall 2021 Qavi" at bounding box center [323, 280] width 261 height 13
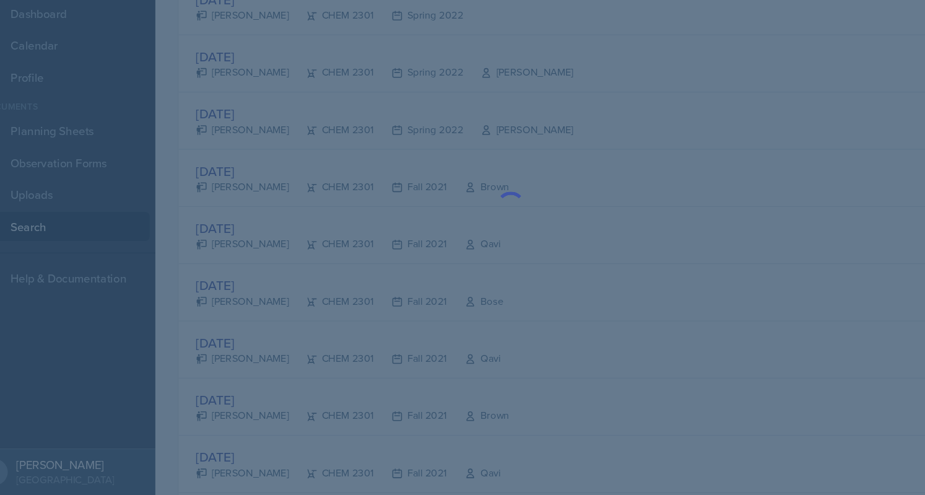
copy div "[PERSON_NAME]"
